Goal: Information Seeking & Learning: Learn about a topic

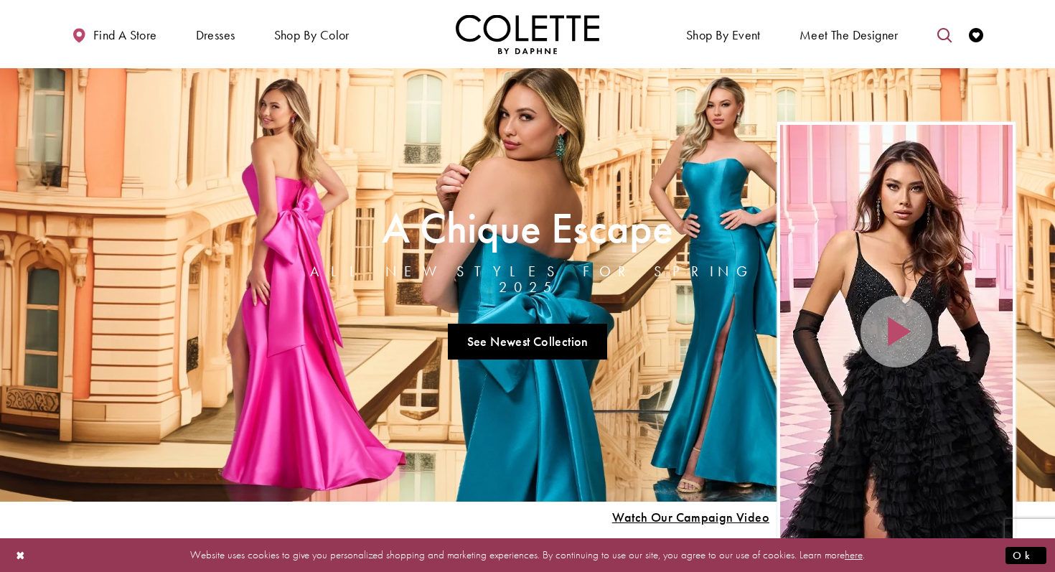
click at [944, 34] on icon "Toggle search" at bounding box center [945, 35] width 14 height 14
click at [826, 40] on input "Search" at bounding box center [871, 35] width 173 height 22
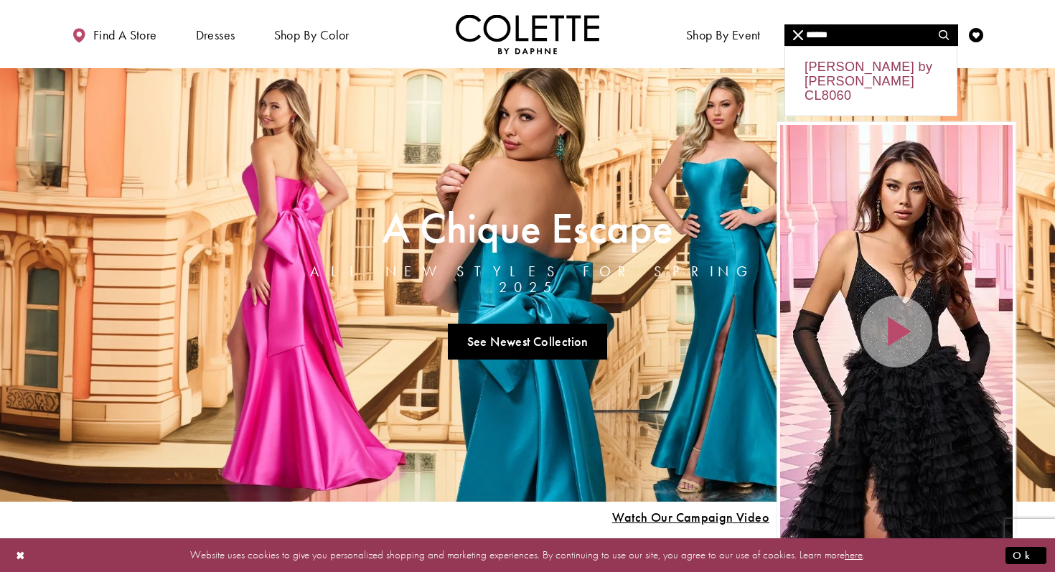
click at [831, 71] on div "Colette by Daphne CL8060" at bounding box center [871, 81] width 172 height 69
type input "**********"
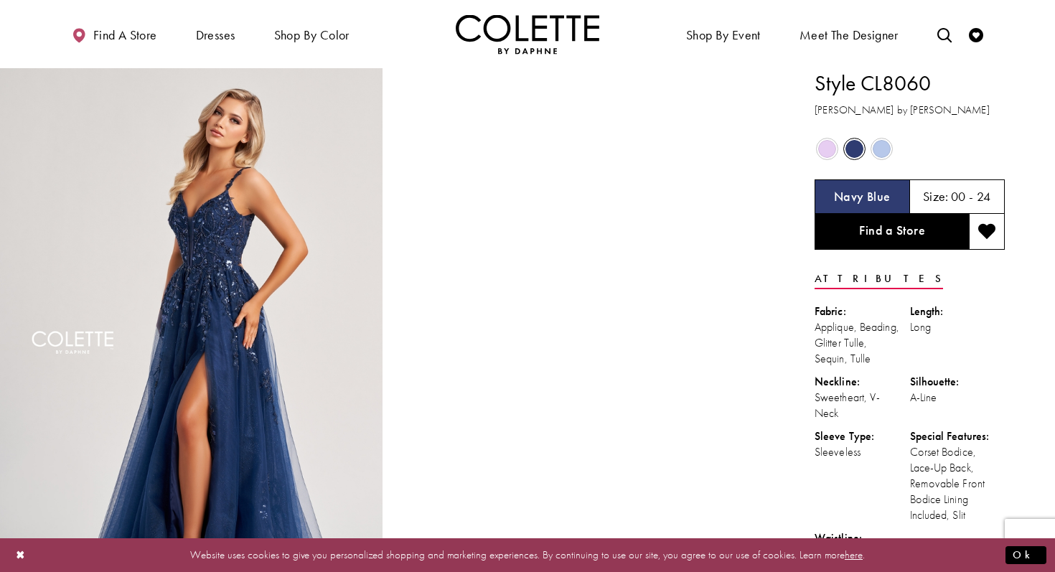
click at [825, 152] on span "Product color controls state depends on size chosen" at bounding box center [827, 149] width 18 height 18
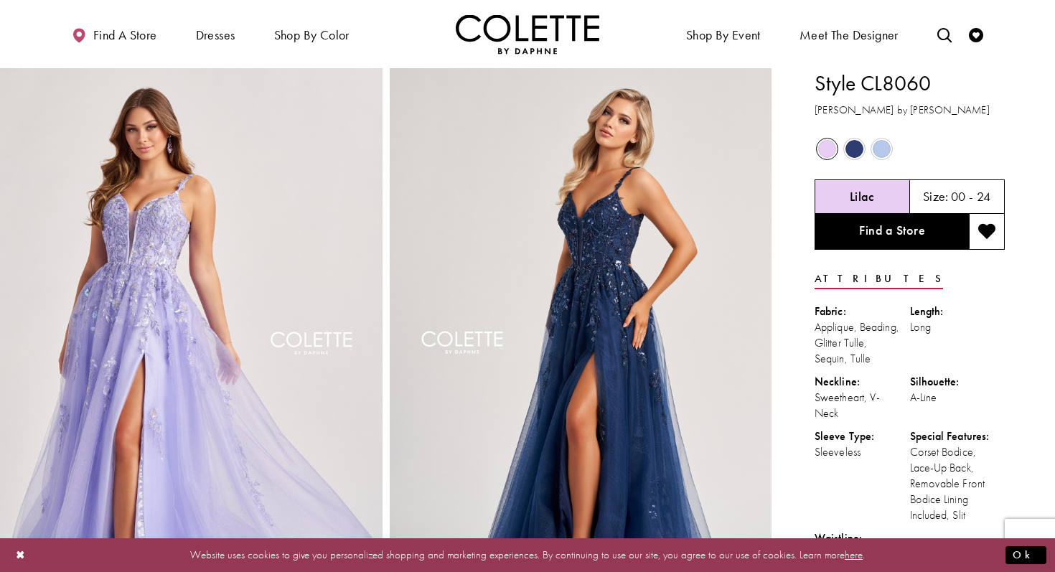
click at [881, 148] on span "Product color controls state depends on size chosen" at bounding box center [882, 149] width 18 height 18
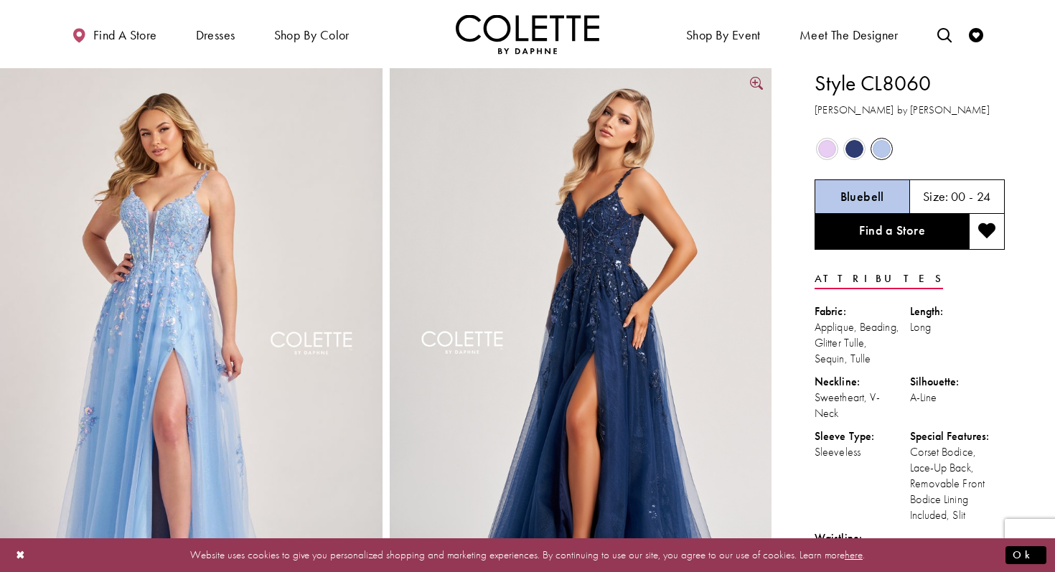
scroll to position [9, 0]
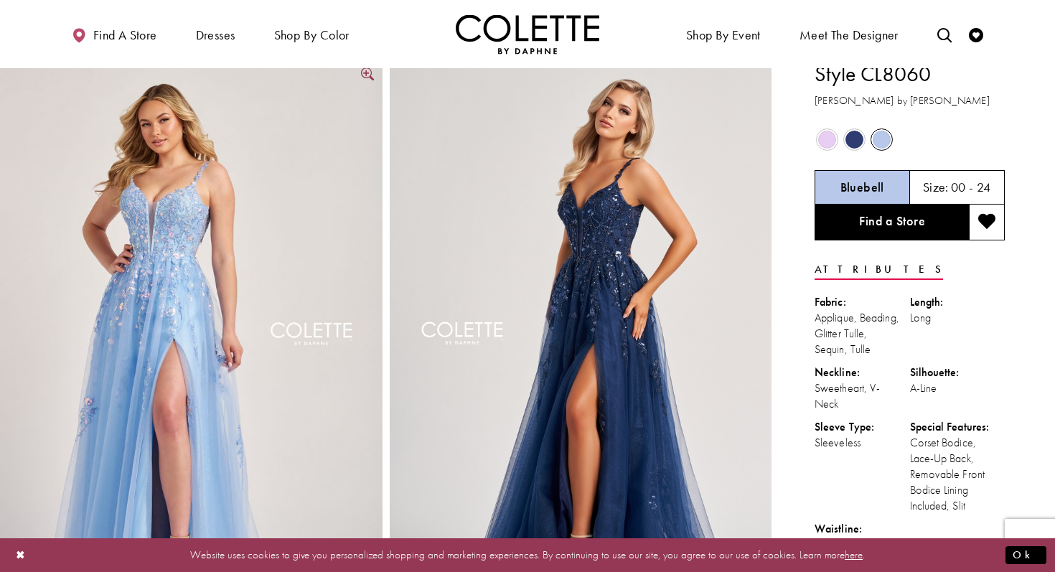
click at [272, 376] on img "Full size Style CL8060 Colette by Daphne #2 Bluebell frontface vertical picture" at bounding box center [191, 346] width 383 height 574
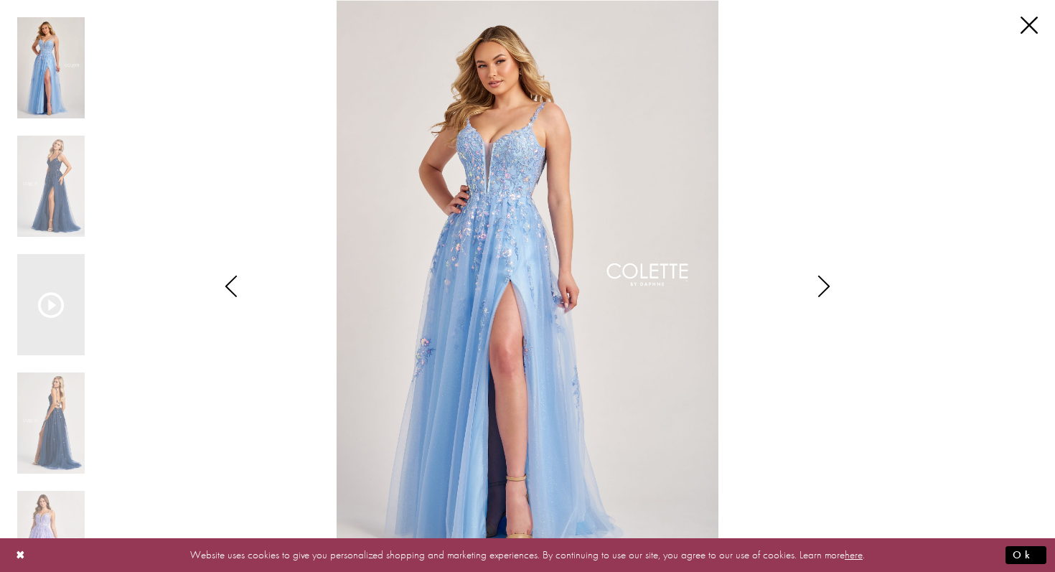
drag, startPoint x: 610, startPoint y: 405, endPoint x: 682, endPoint y: 516, distance: 132.4
drag, startPoint x: 662, startPoint y: 493, endPoint x: 718, endPoint y: 592, distance: 113.8
click at [660, 445] on img "Scroll List" at bounding box center [528, 286] width 558 height 572
drag, startPoint x: 626, startPoint y: 444, endPoint x: 681, endPoint y: 514, distance: 89.5
click at [1032, 24] on link "Close" at bounding box center [1029, 25] width 17 height 17
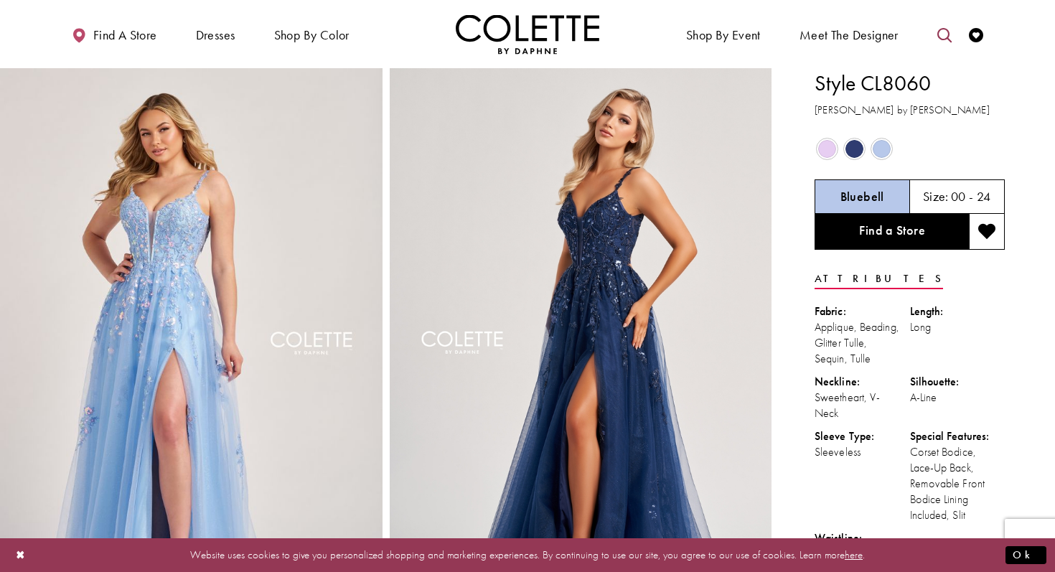
scroll to position [0, 0]
click at [943, 32] on icon "Toggle search" at bounding box center [945, 35] width 14 height 14
click at [886, 37] on input "Search" at bounding box center [871, 35] width 173 height 22
type input "****"
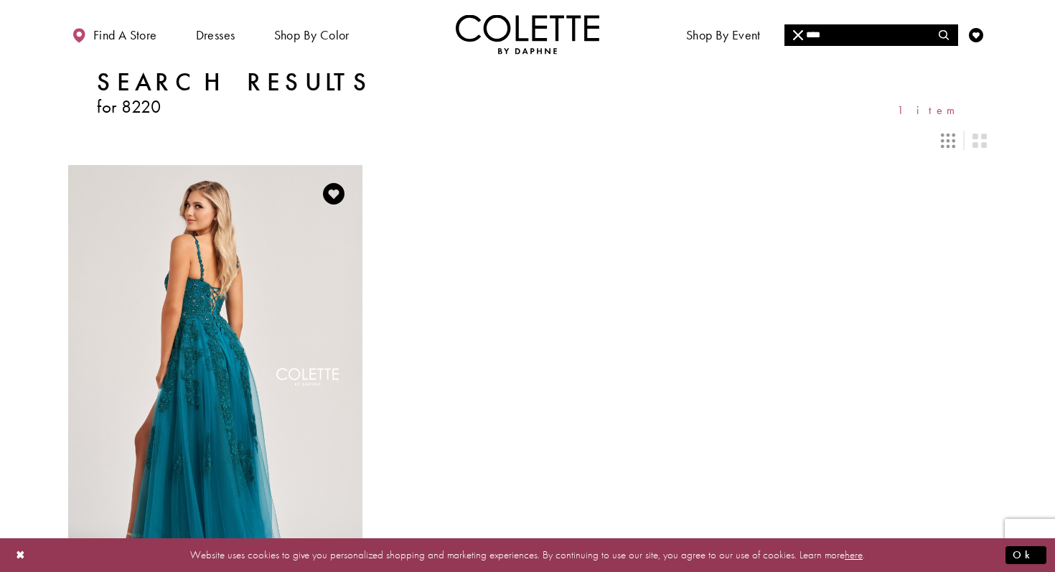
click at [302, 294] on img "Visit Colette by Daphne Style No. CL8220 Page" at bounding box center [215, 379] width 294 height 428
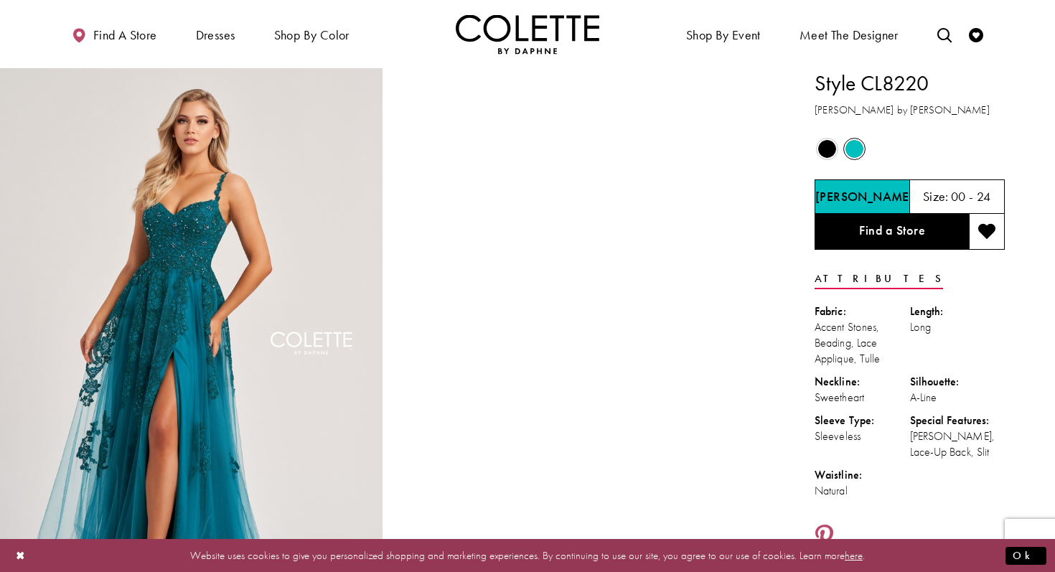
click at [826, 150] on span "Product color controls state depends on size chosen" at bounding box center [827, 149] width 18 height 18
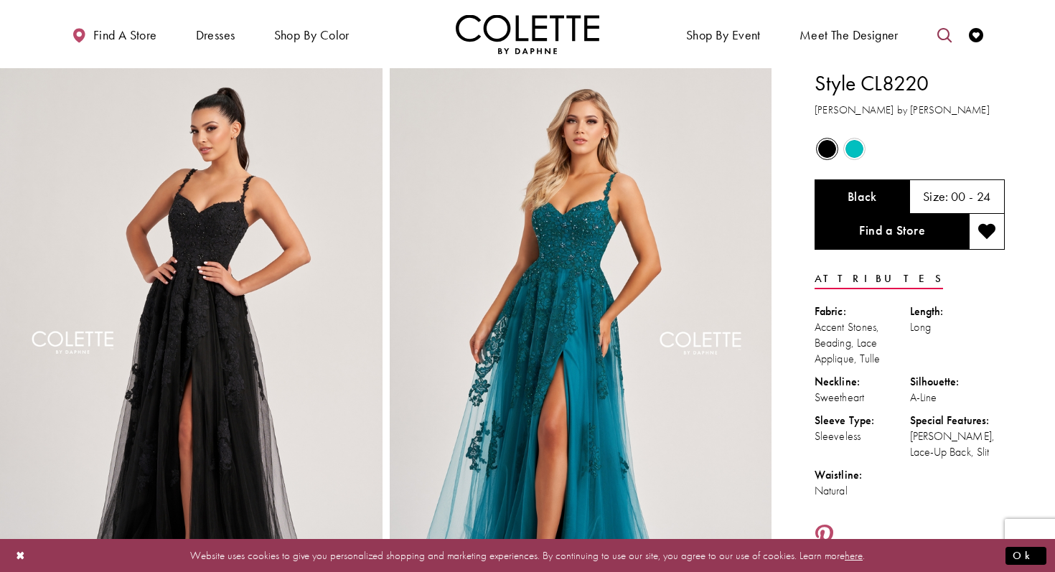
click at [944, 35] on icon "Toggle search" at bounding box center [945, 35] width 14 height 14
click at [844, 35] on input "Search" at bounding box center [871, 35] width 173 height 22
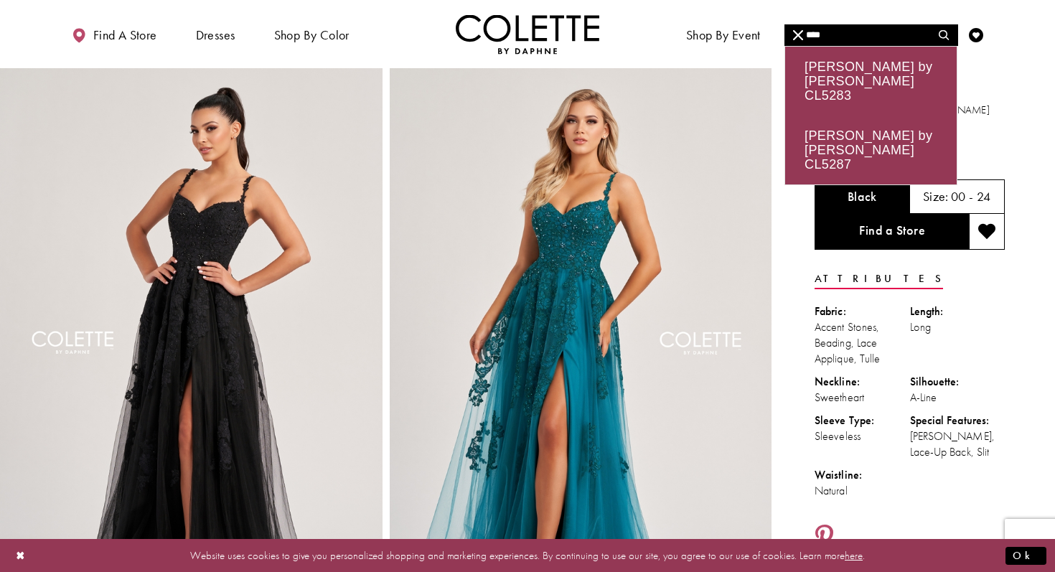
type input "****"
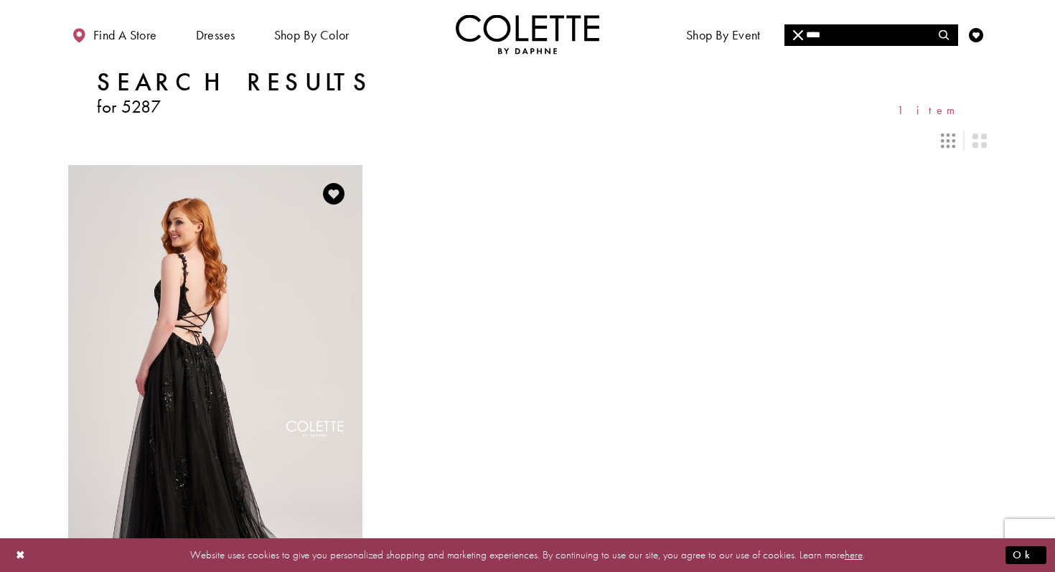
click at [304, 315] on img "Visit Colette by Daphne Style No. CL5287 Page" at bounding box center [215, 379] width 294 height 428
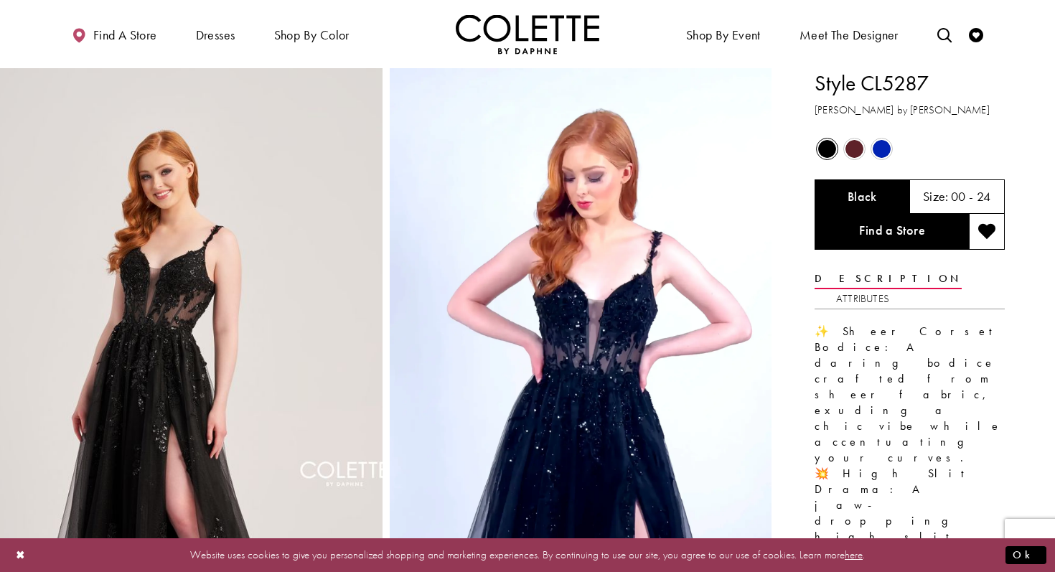
click at [857, 144] on span "Product color controls state depends on size chosen" at bounding box center [855, 149] width 18 height 18
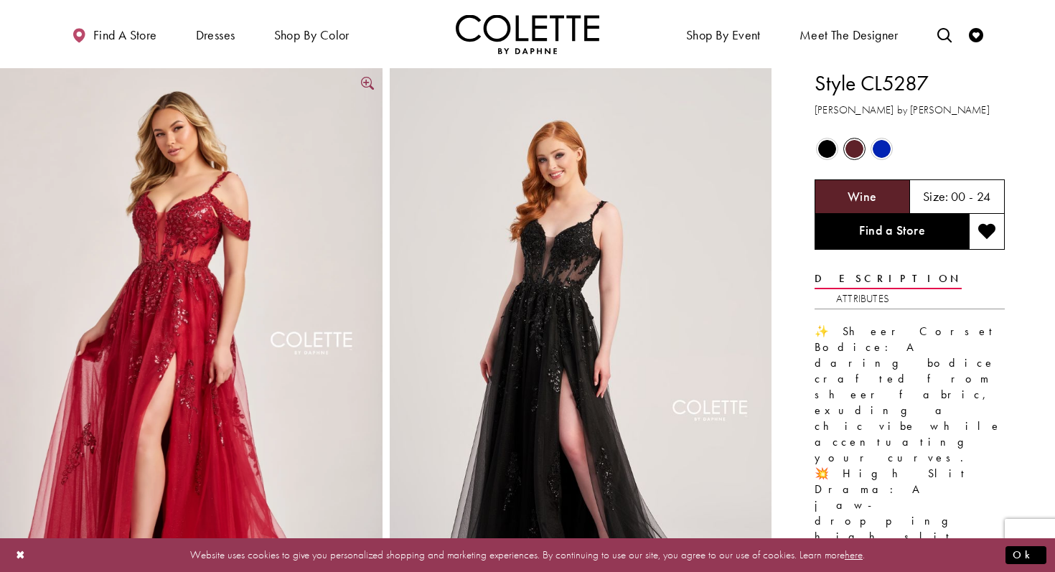
click at [306, 348] on img "Full size Style CL5287 Colette by Daphne #3 Wine picture" at bounding box center [191, 355] width 383 height 574
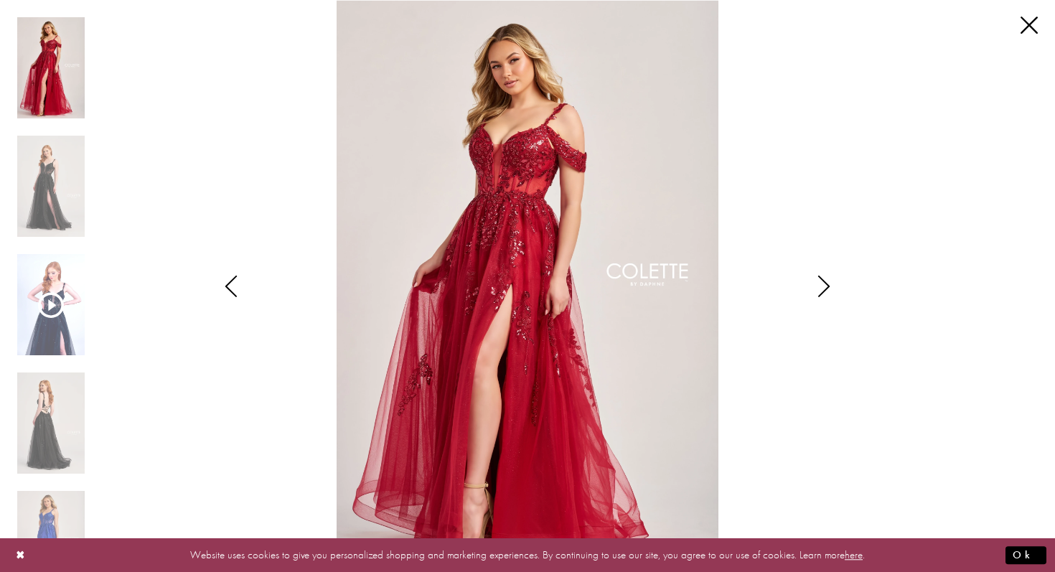
drag, startPoint x: 495, startPoint y: 450, endPoint x: 494, endPoint y: 546, distance: 95.5
click at [508, 383] on img "Scroll List" at bounding box center [528, 286] width 558 height 572
click at [1032, 28] on link "Close" at bounding box center [1029, 25] width 17 height 17
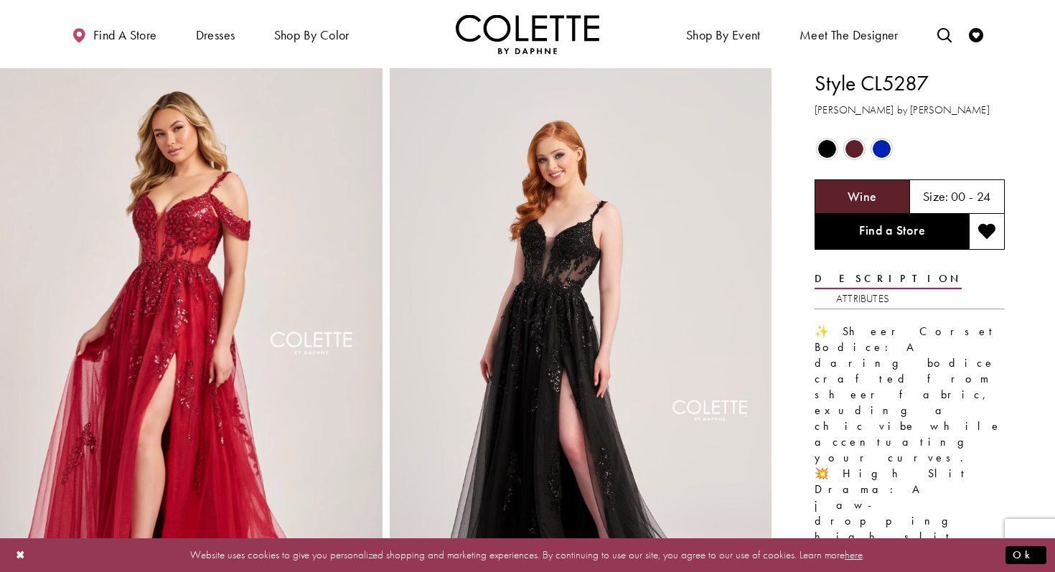
click at [857, 151] on span "Product color controls state depends on size chosen" at bounding box center [855, 149] width 18 height 18
